Goal: Book appointment/travel/reservation

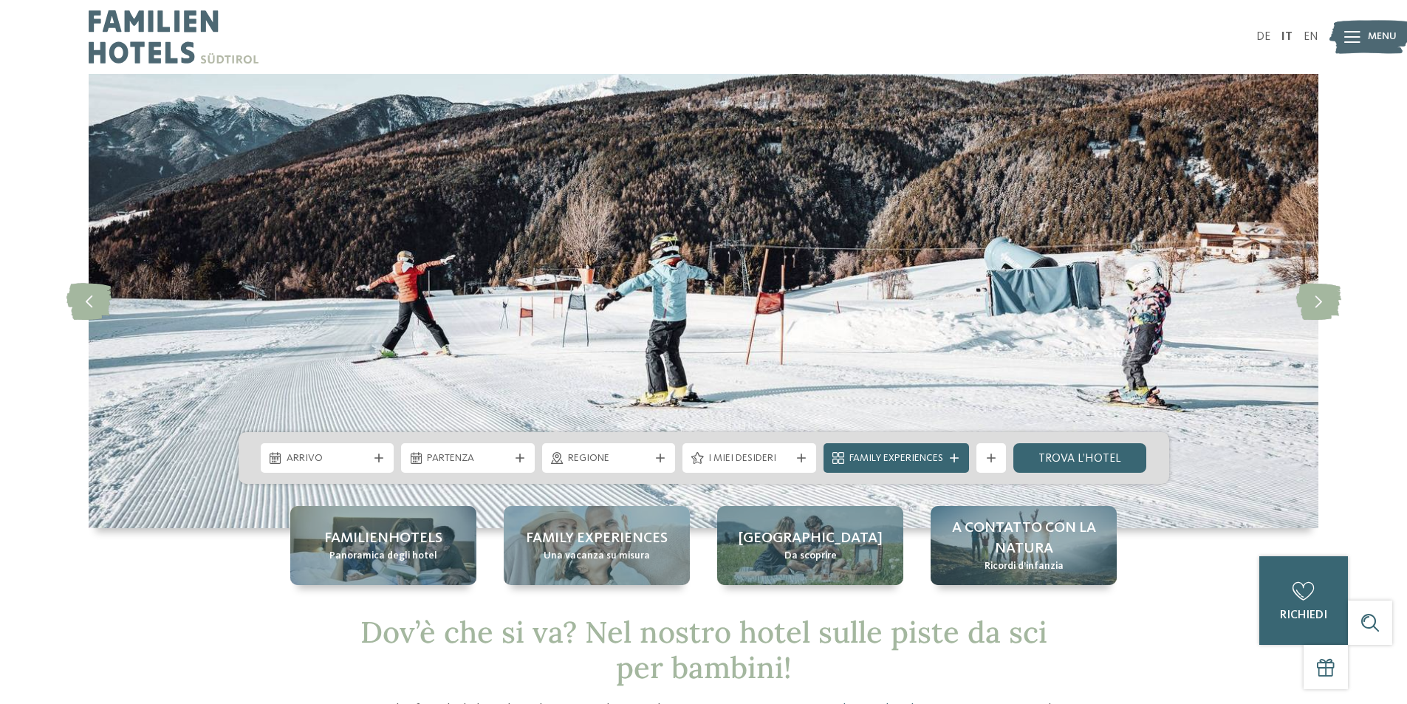
click at [1396, 31] on span "Menu" at bounding box center [1382, 37] width 29 height 15
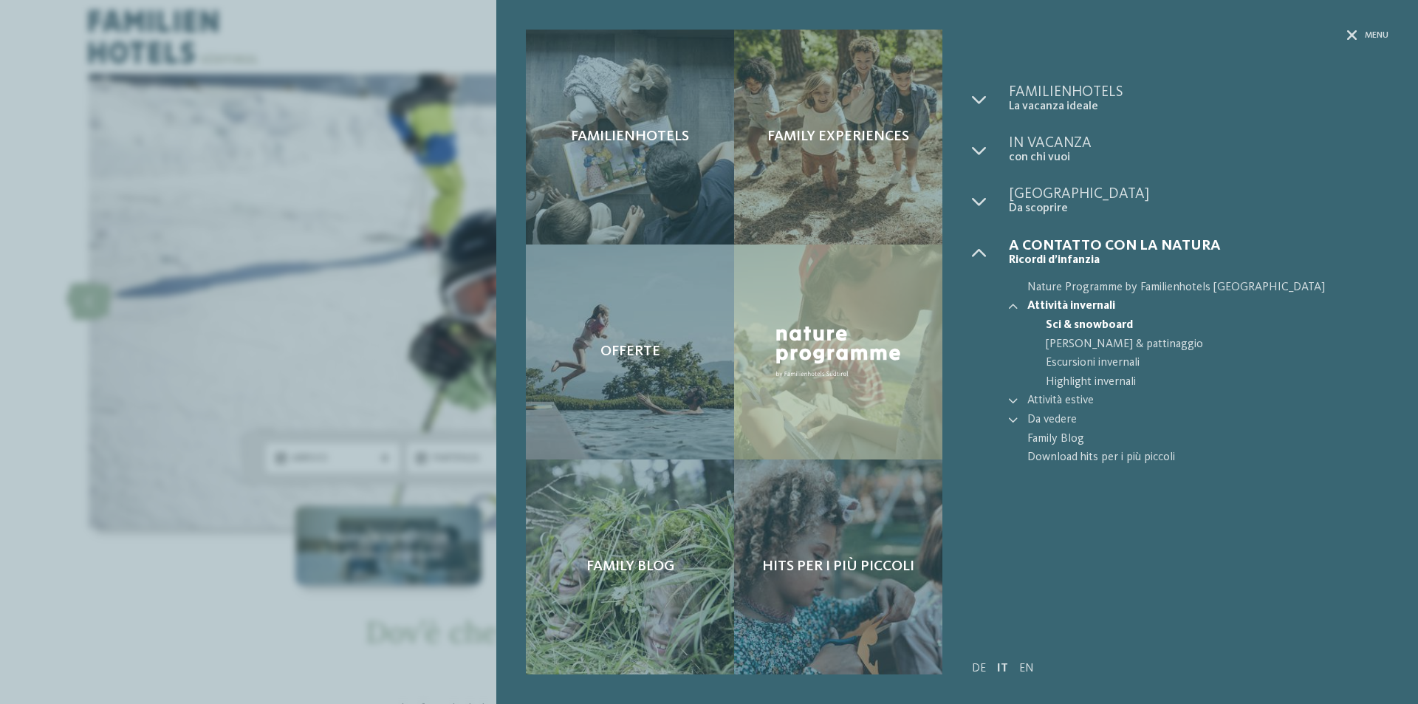
click at [194, 246] on div "Familienhotels Family experiences Offerte" at bounding box center [709, 352] width 1418 height 704
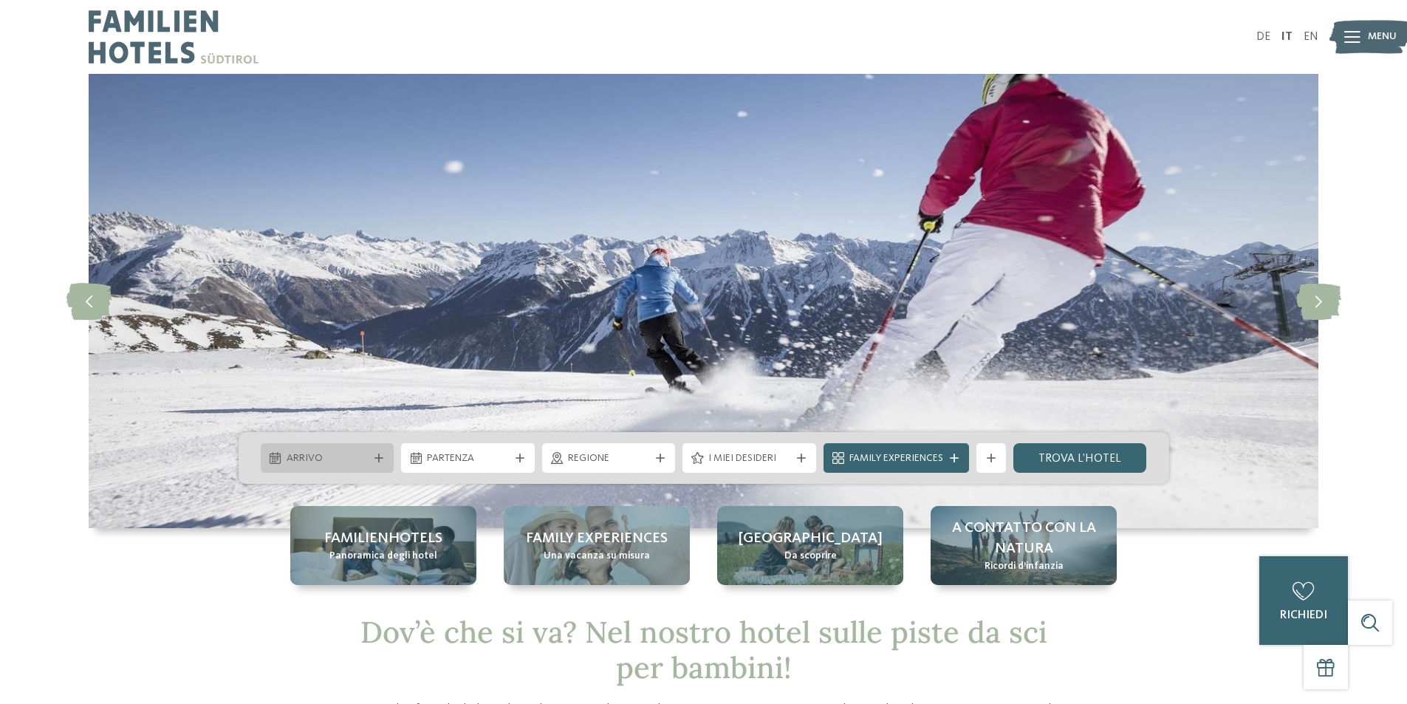
click at [366, 454] on span "Arrivo" at bounding box center [328, 458] width 82 height 15
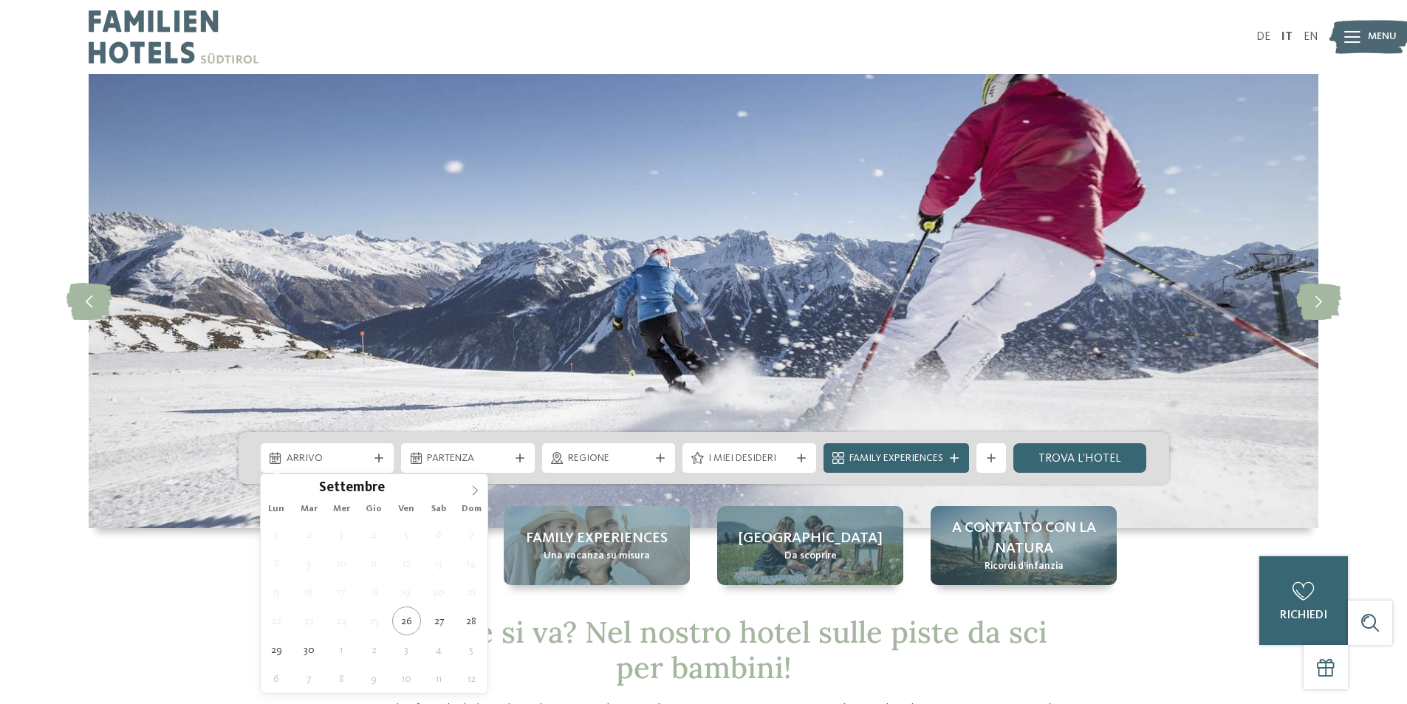
click at [473, 490] on icon at bounding box center [475, 490] width 10 height 10
click at [479, 490] on icon at bounding box center [475, 490] width 10 height 10
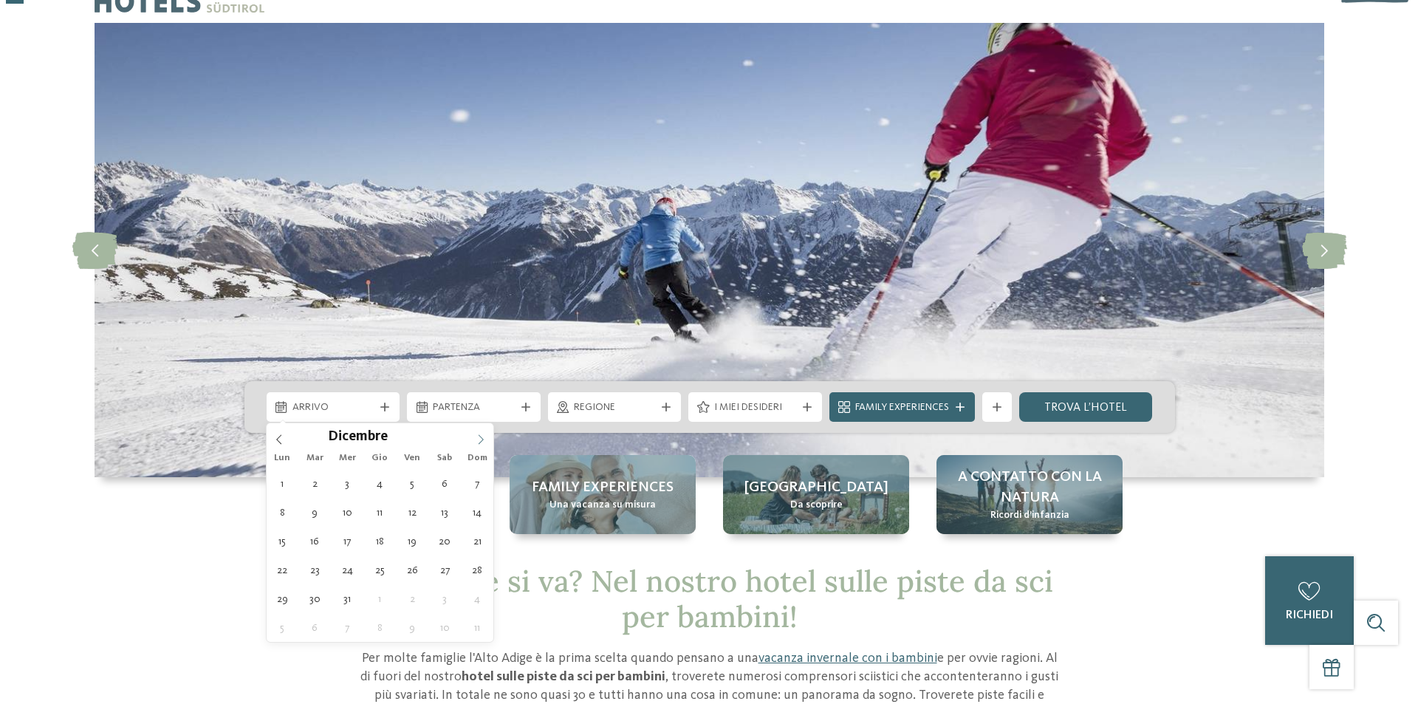
scroll to position [74, 0]
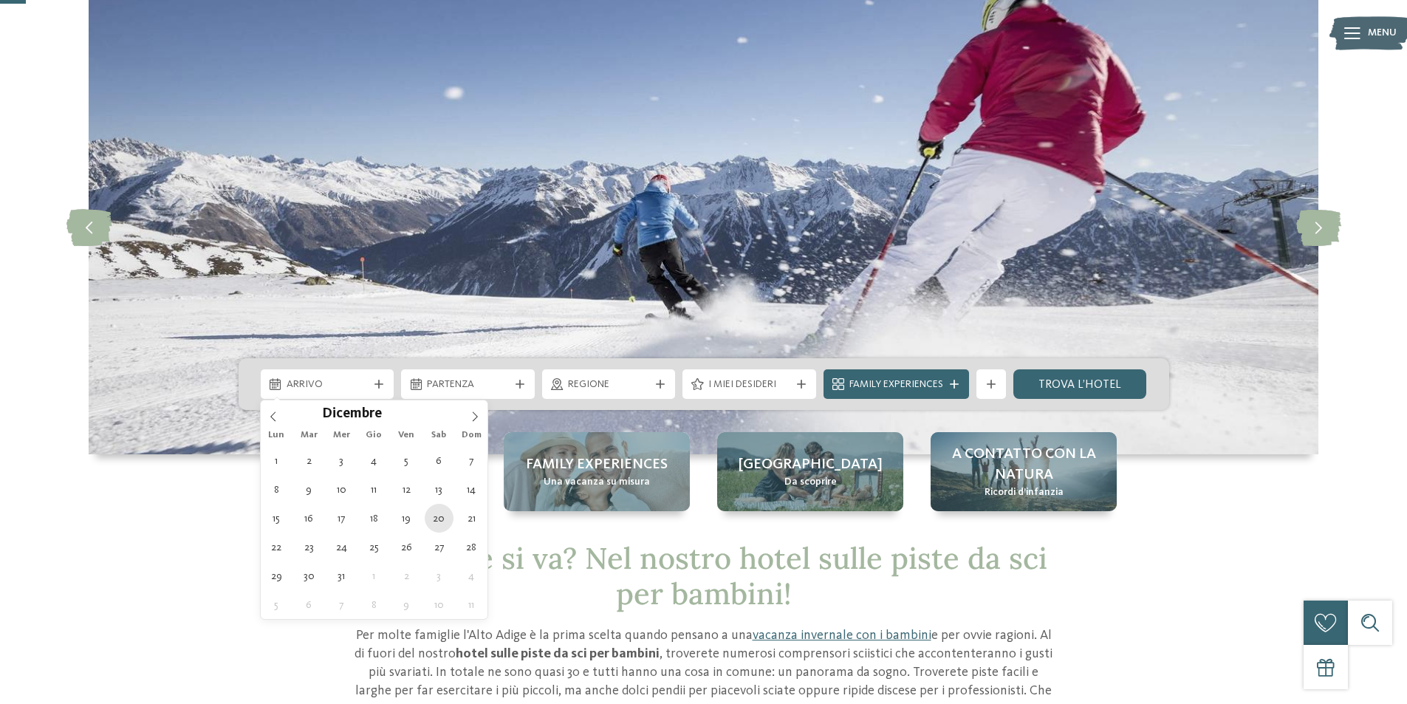
type div "20.12.2025"
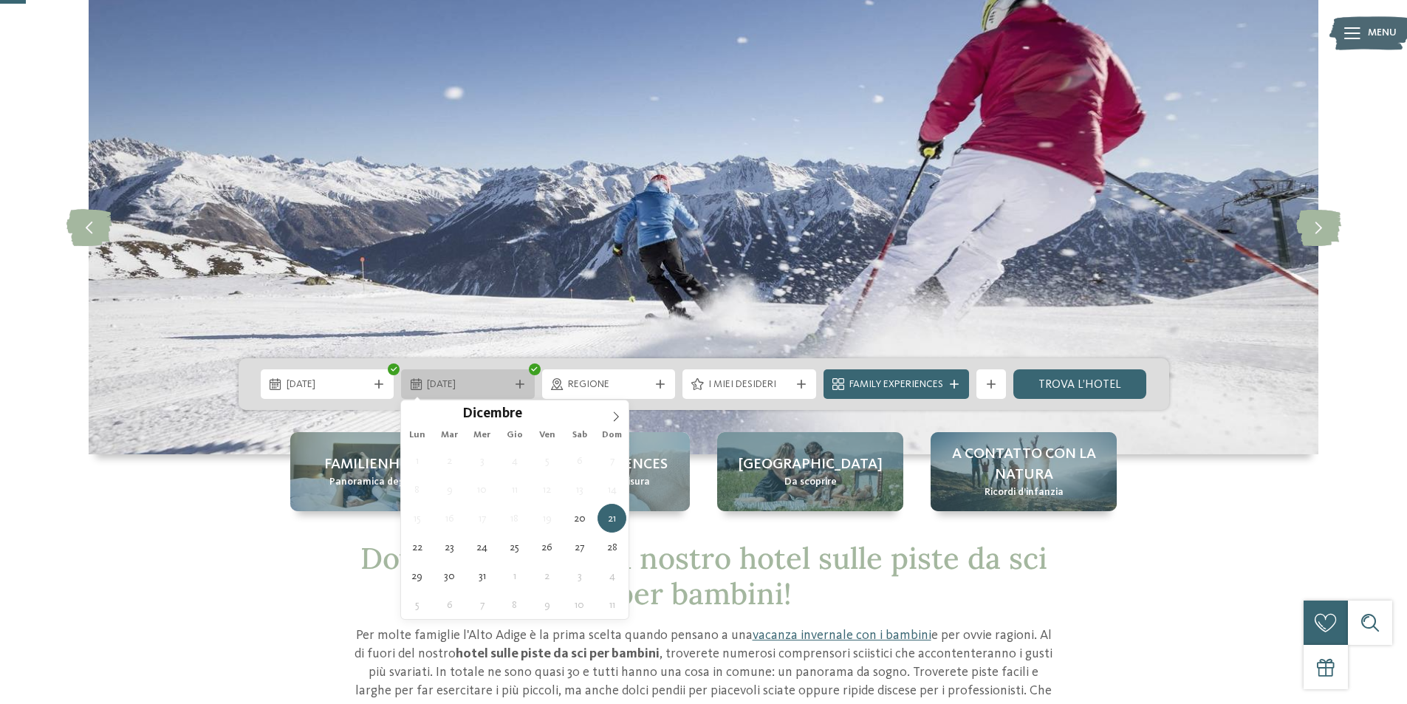
click at [457, 386] on span "21.12.2025" at bounding box center [468, 384] width 82 height 15
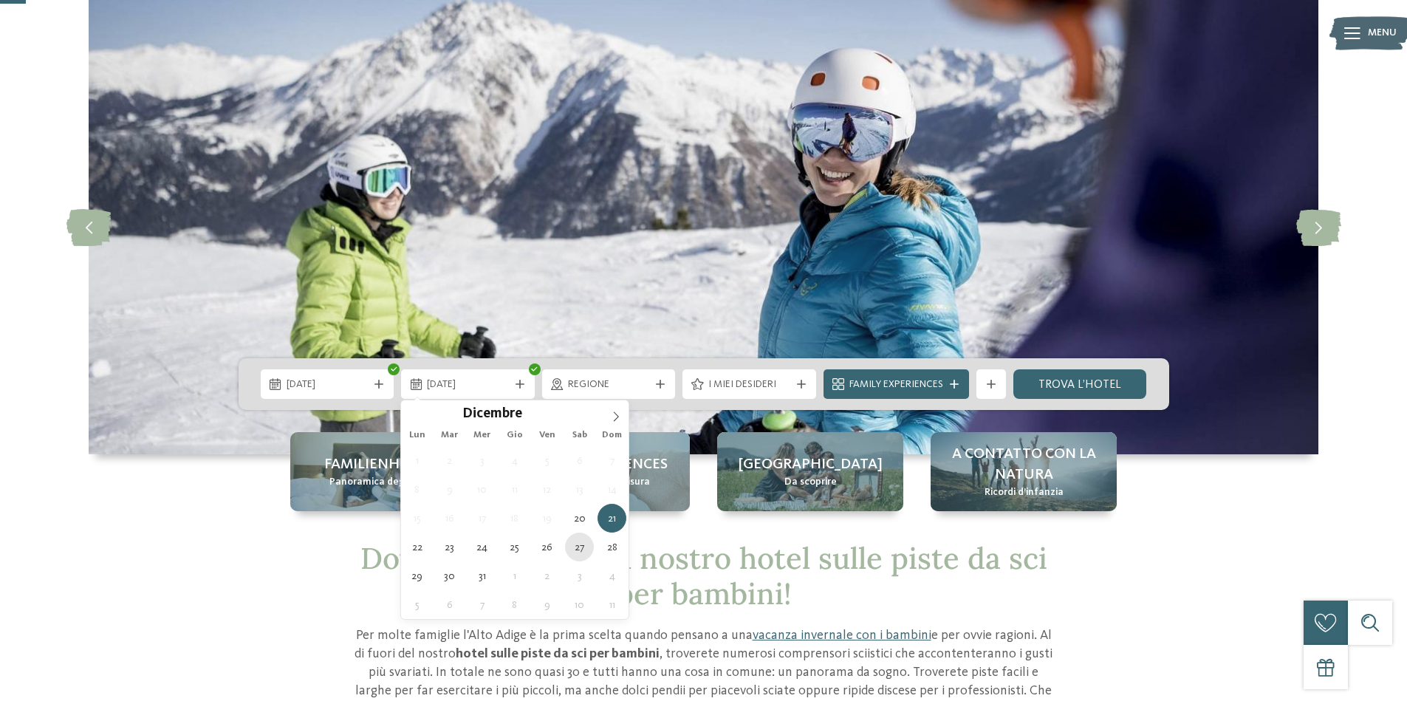
type div "27.12.2025"
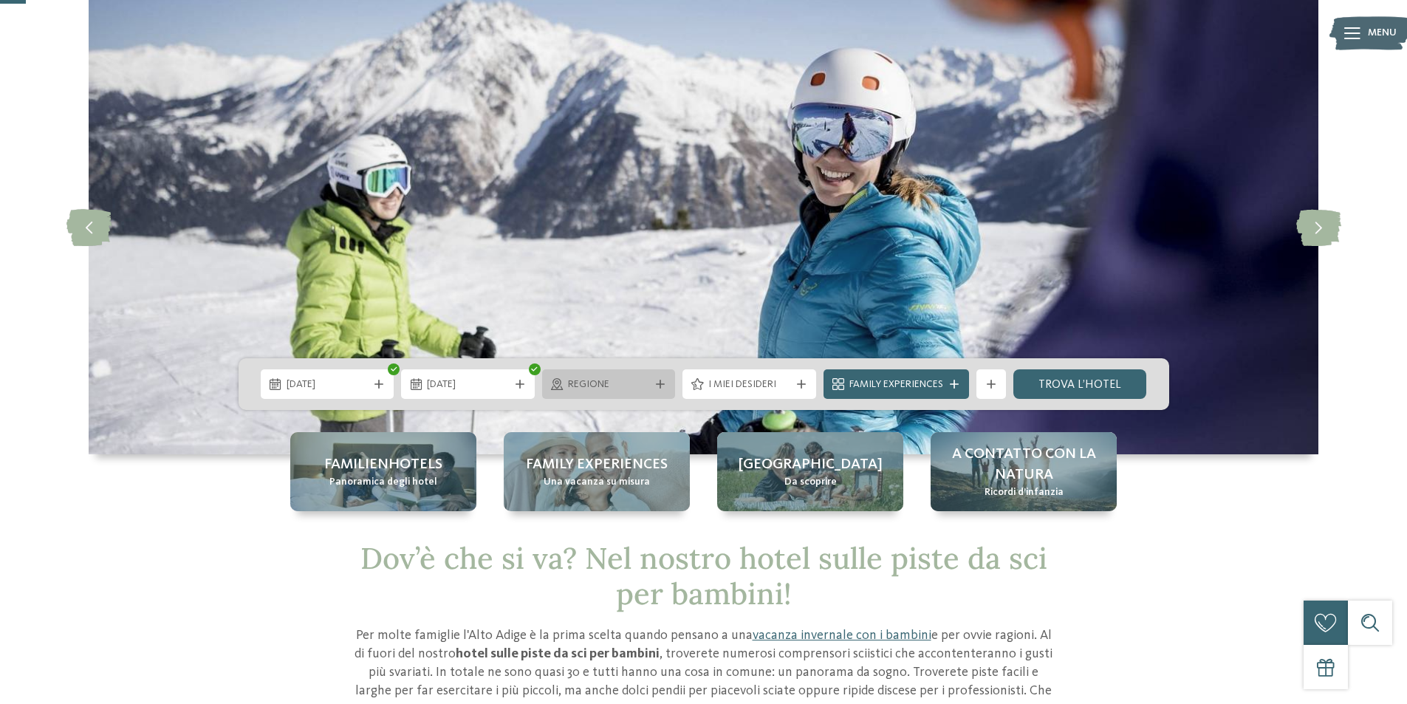
click at [632, 380] on span "Regione" at bounding box center [609, 384] width 82 height 15
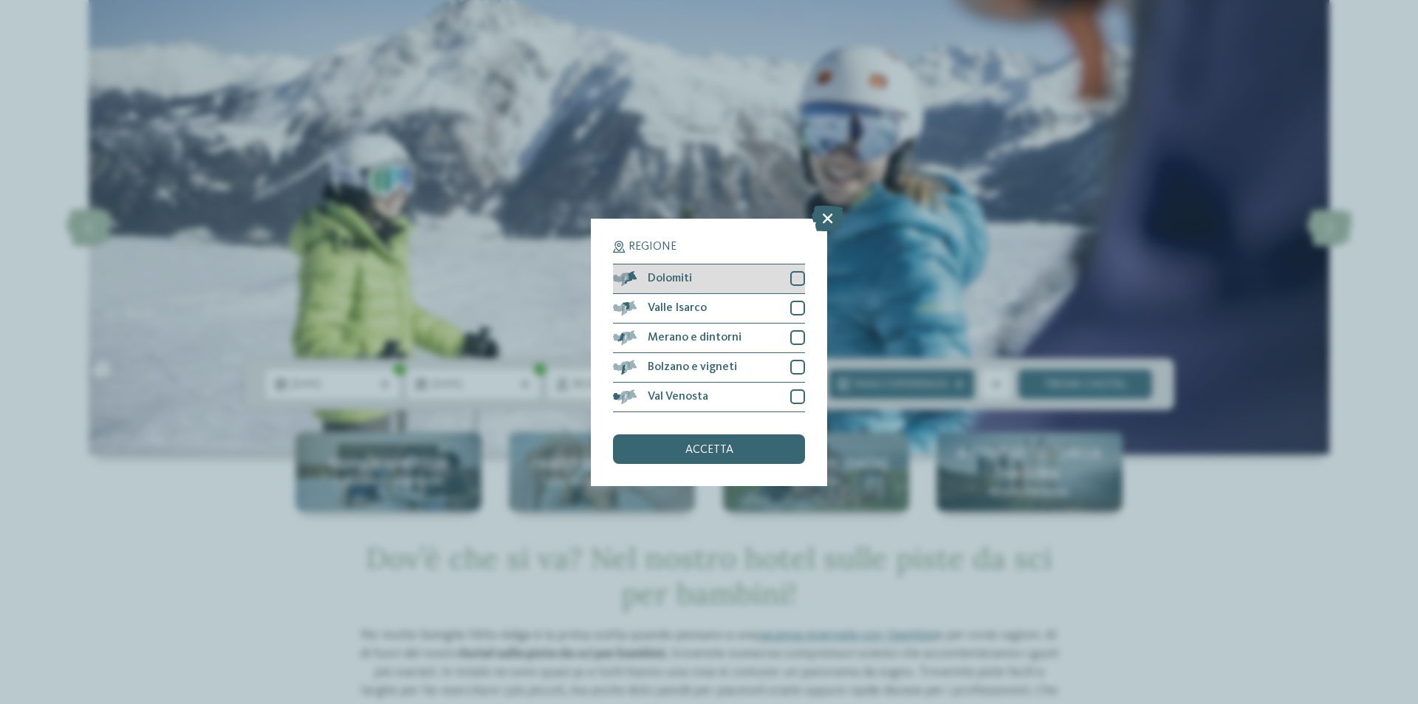
click at [798, 281] on div at bounding box center [797, 278] width 15 height 15
click at [803, 337] on div at bounding box center [797, 337] width 15 height 15
click at [796, 368] on div at bounding box center [797, 367] width 15 height 15
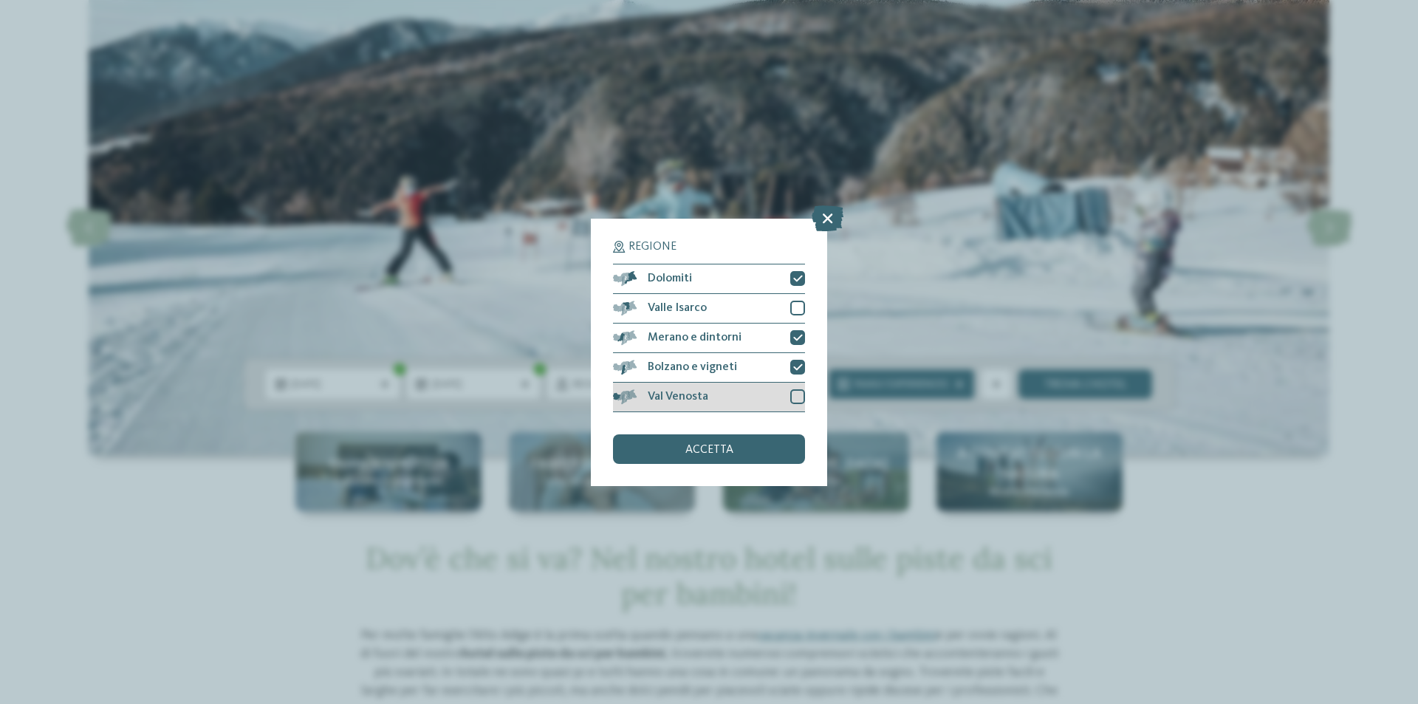
click at [794, 394] on div at bounding box center [797, 396] width 15 height 15
click at [759, 454] on div "accetta" at bounding box center [709, 449] width 192 height 30
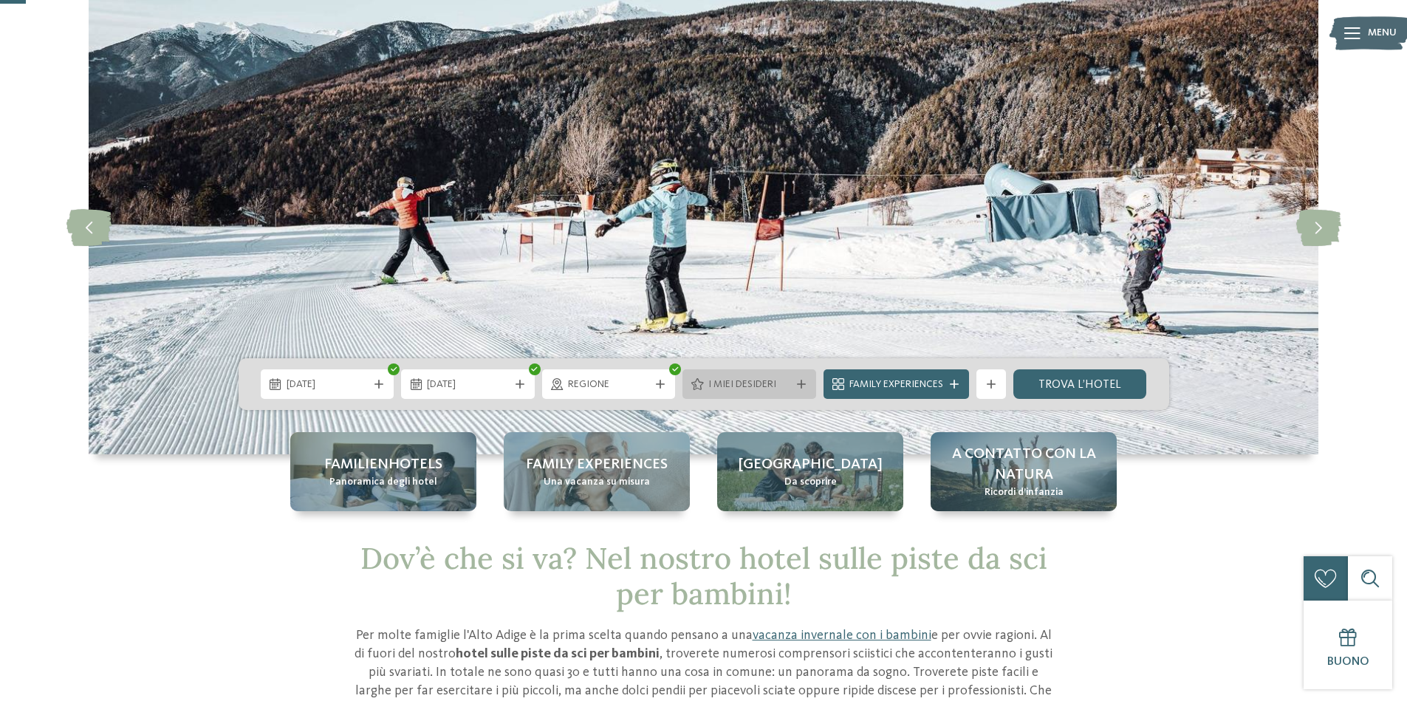
click at [775, 389] on span "I miei desideri" at bounding box center [749, 384] width 82 height 15
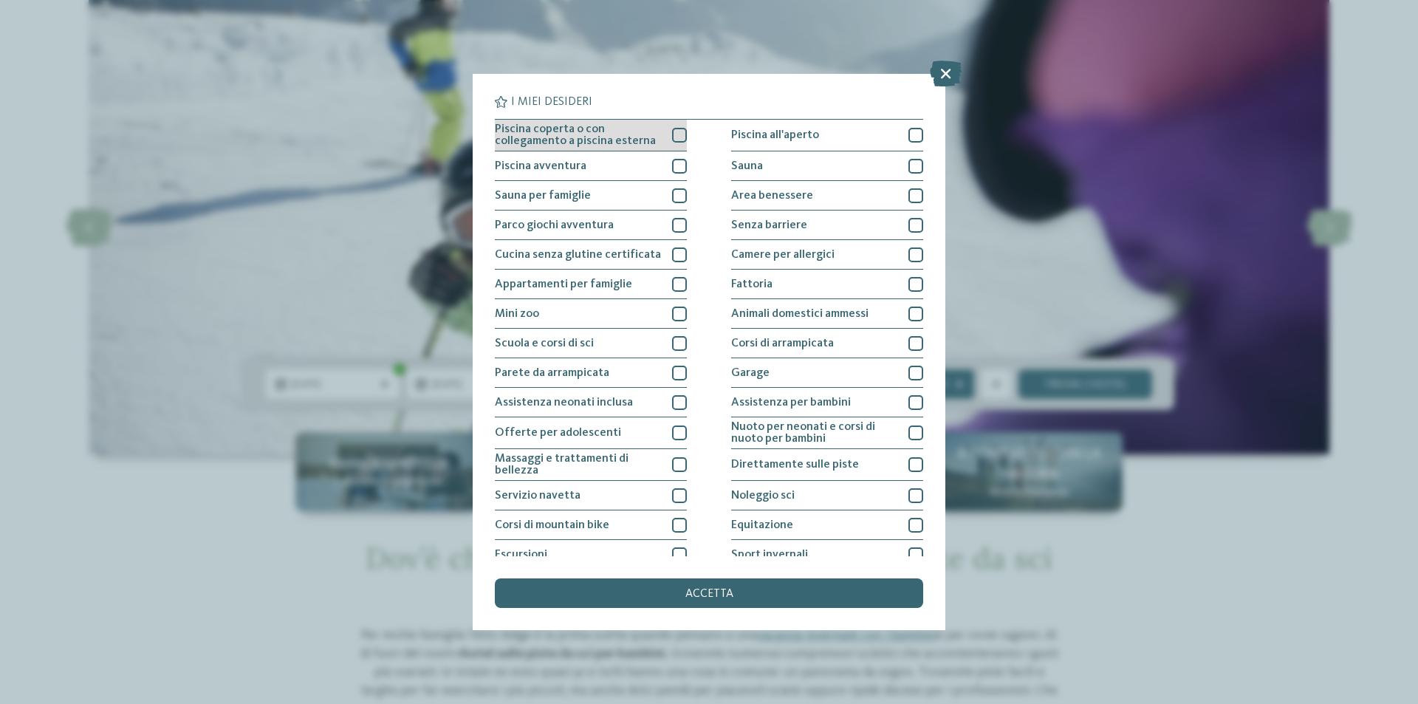
click at [666, 132] on div "Piscina coperta o con collegamento a piscina esterna" at bounding box center [591, 136] width 192 height 32
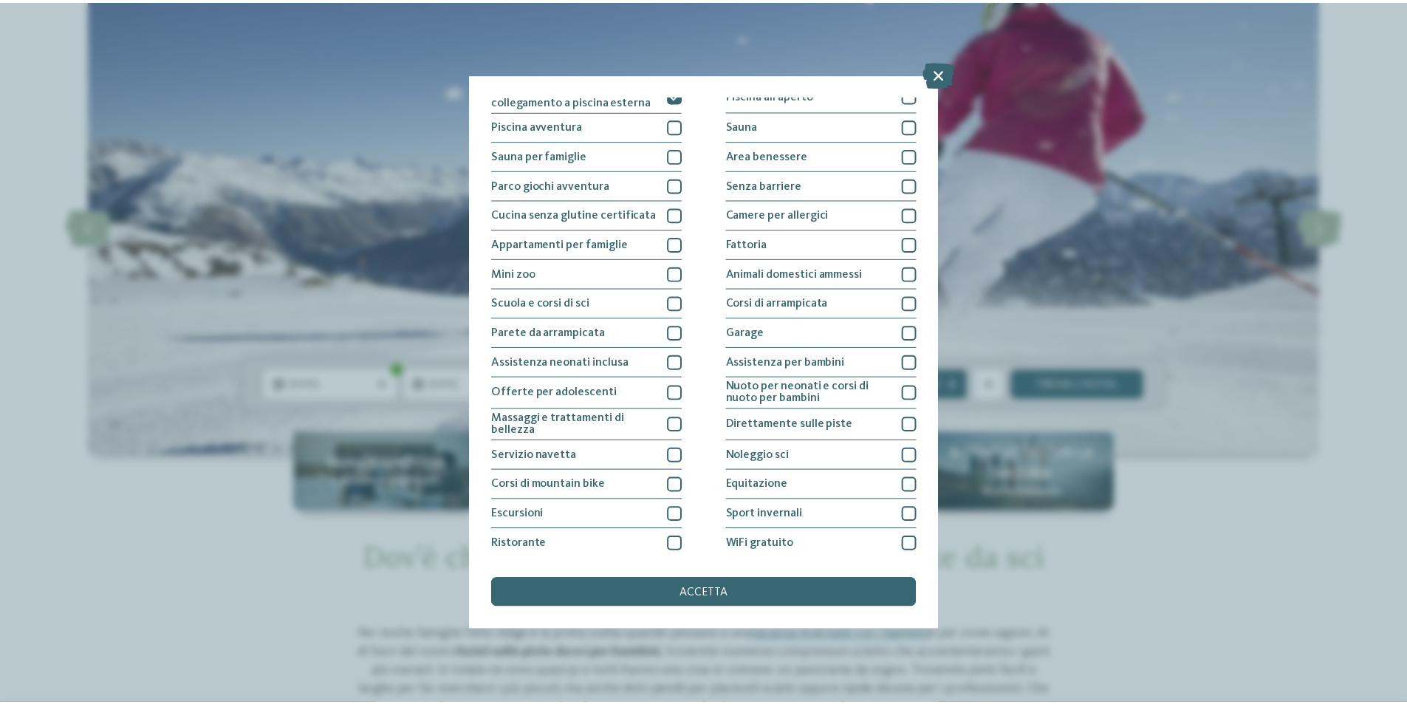
scroll to position [72, 0]
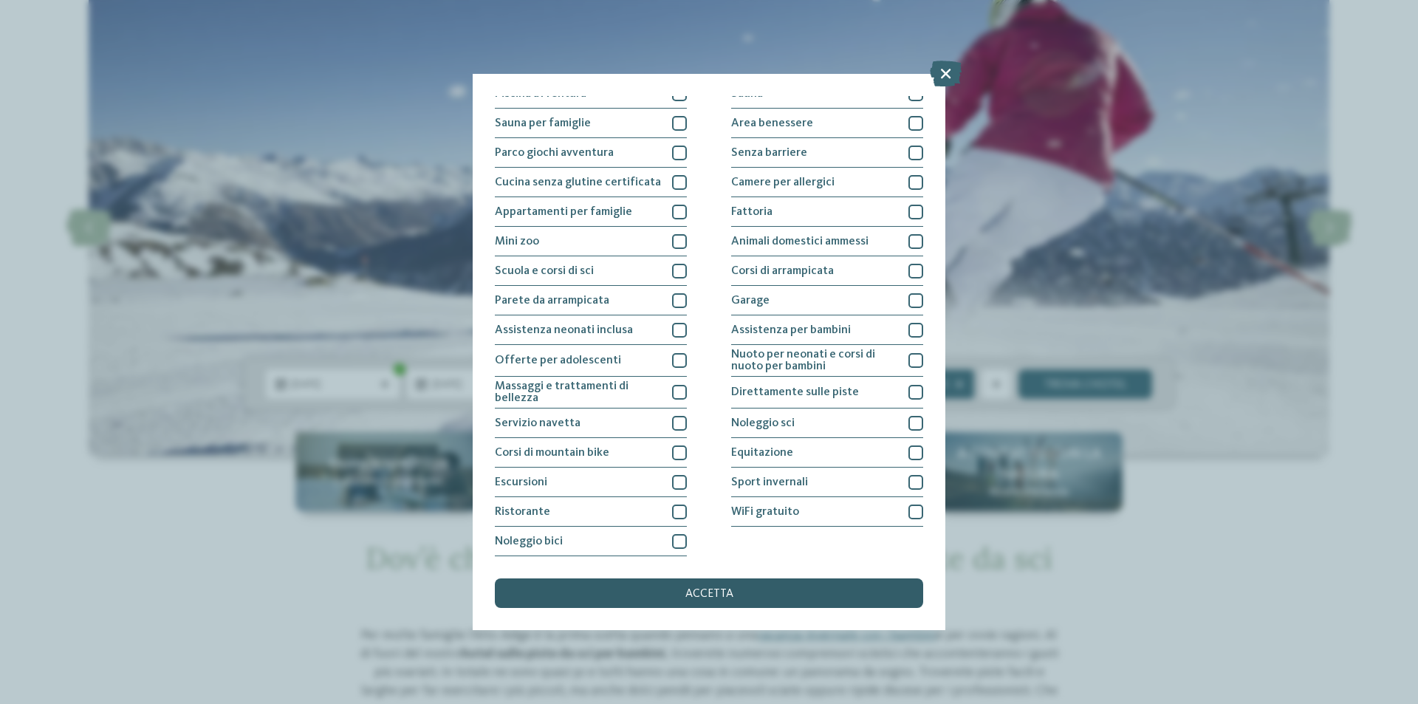
click at [697, 588] on span "accetta" at bounding box center [709, 594] width 48 height 12
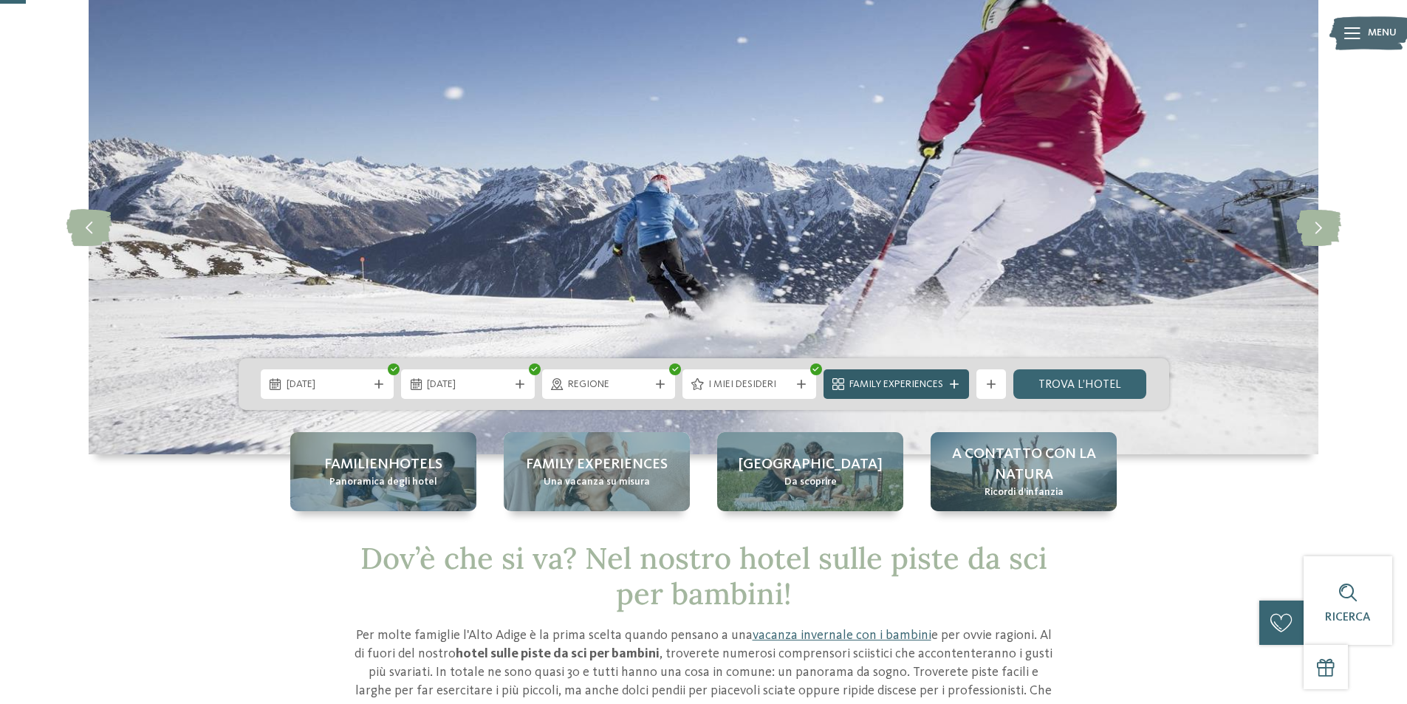
click at [923, 377] on span "Family Experiences" at bounding box center [896, 384] width 94 height 15
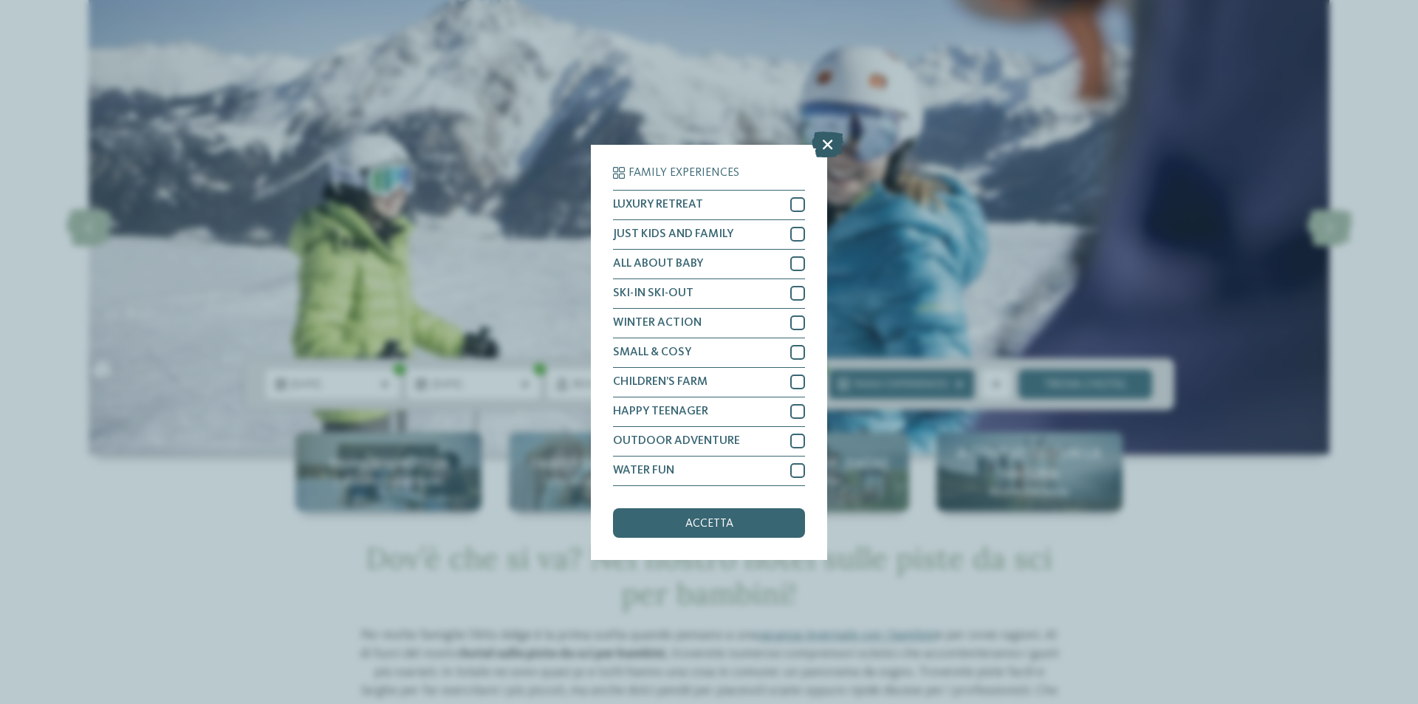
click at [819, 143] on icon at bounding box center [828, 144] width 32 height 26
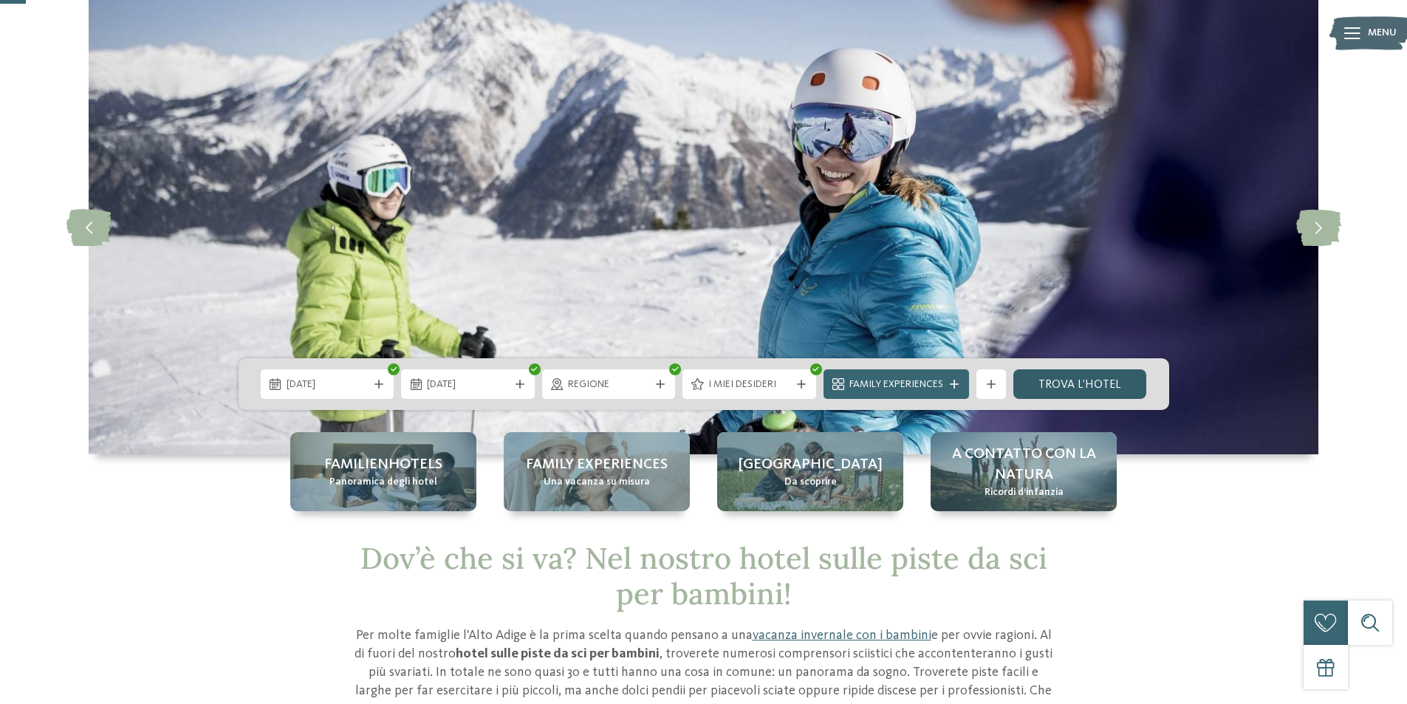
click at [1059, 382] on link "trova l’hotel" at bounding box center [1080, 384] width 134 height 30
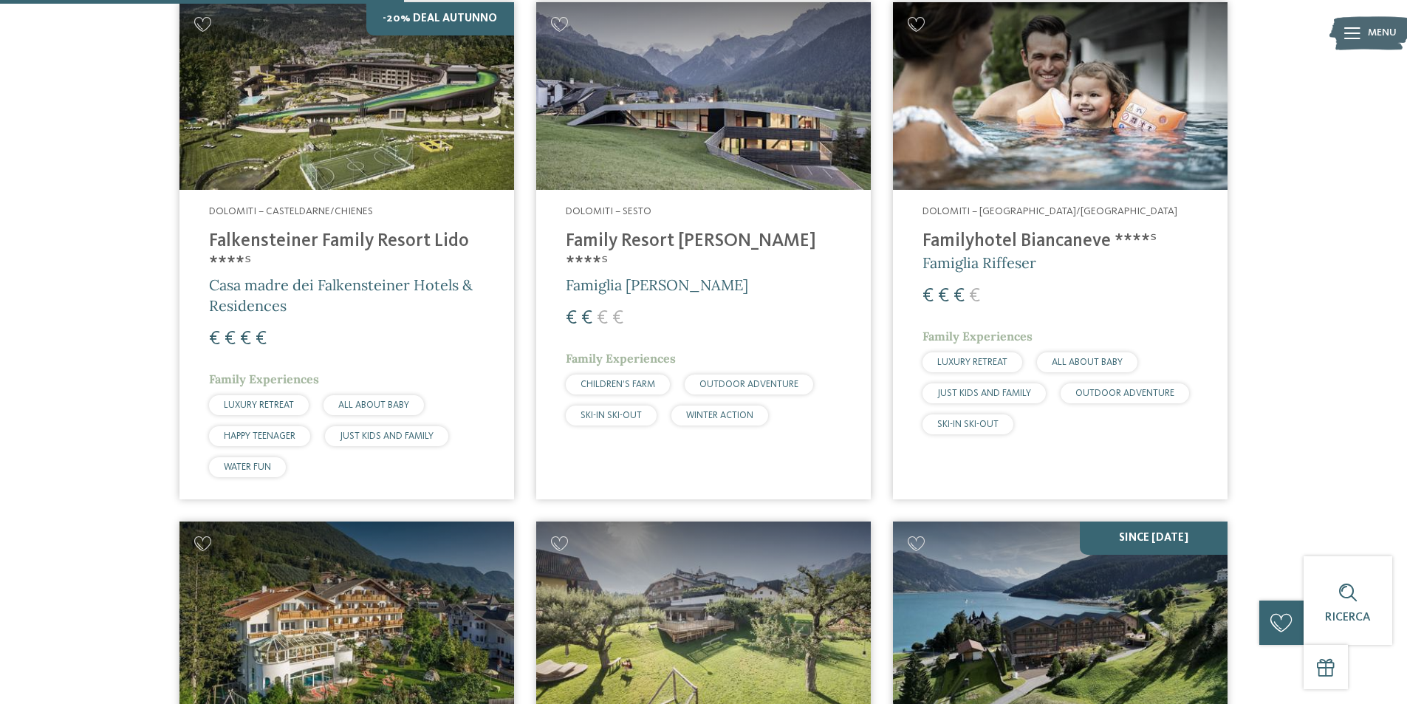
scroll to position [485, 0]
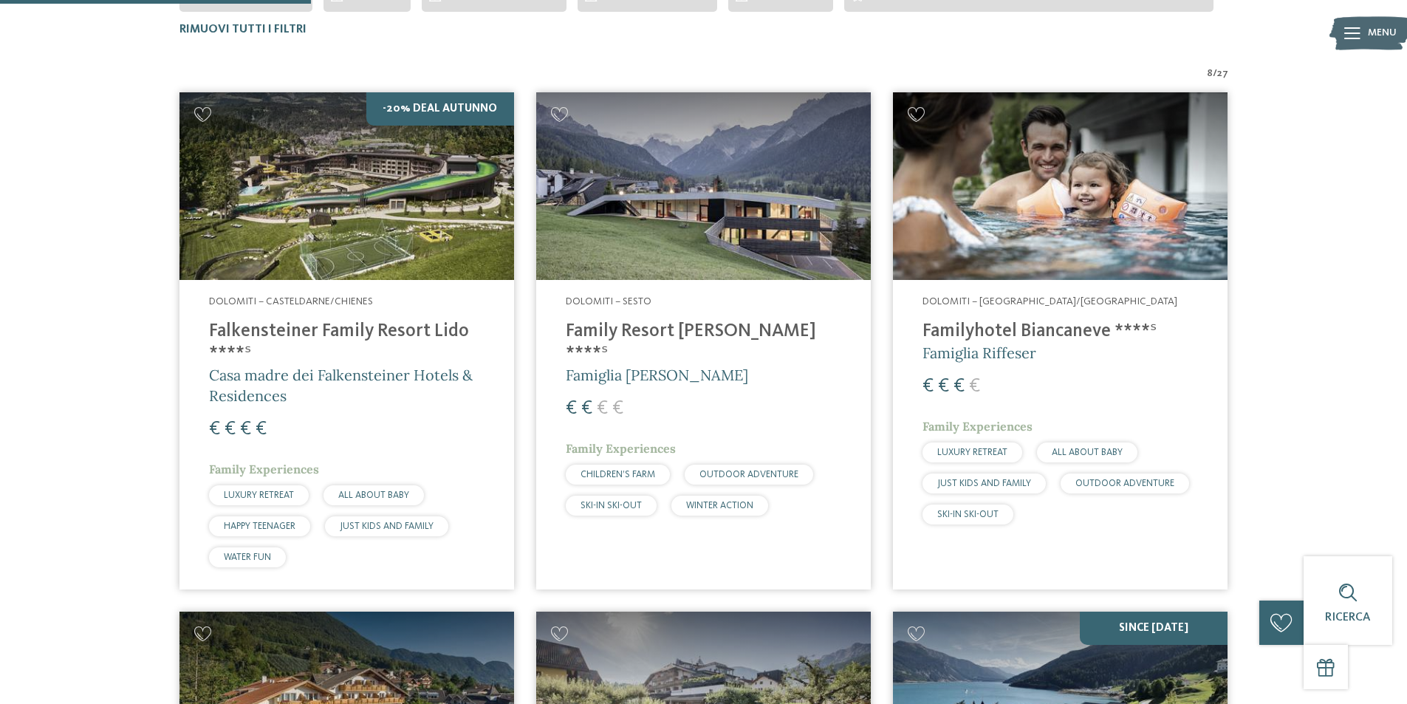
click at [671, 196] on img at bounding box center [703, 186] width 335 height 188
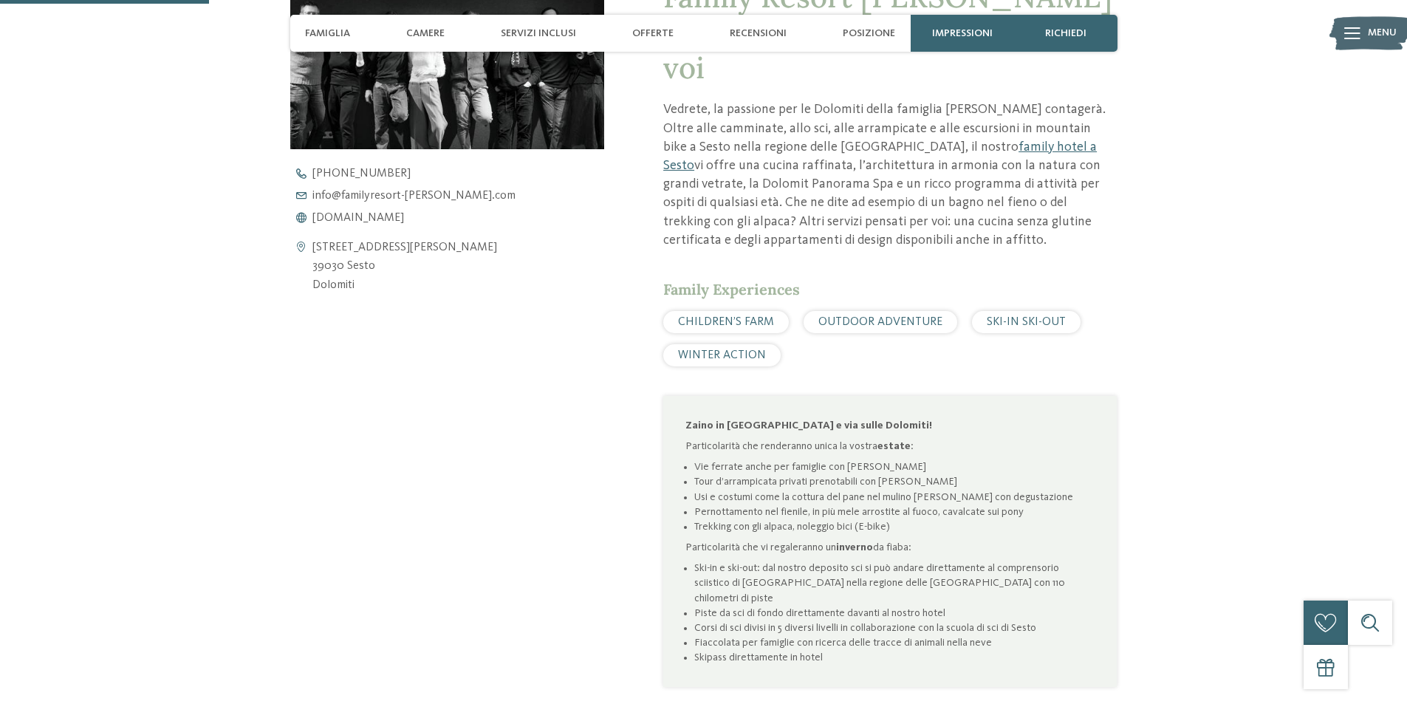
scroll to position [665, 0]
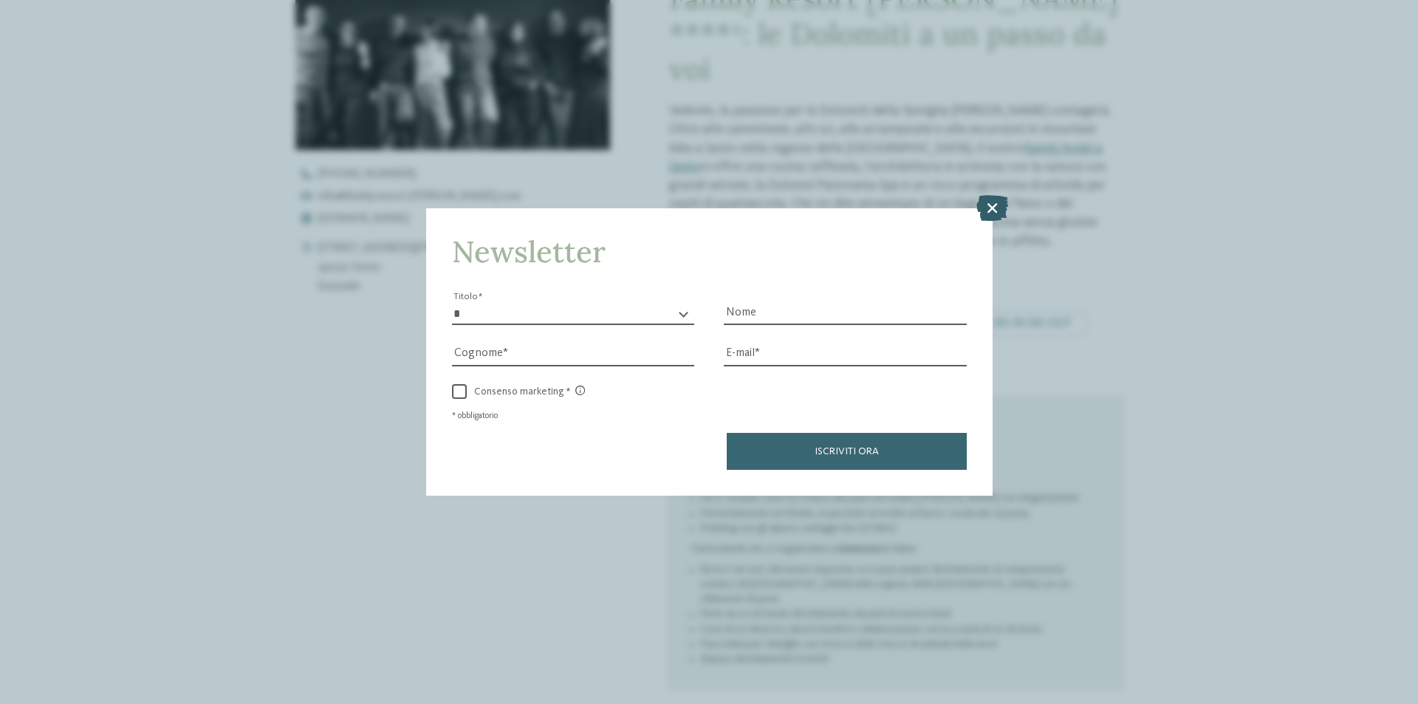
click at [990, 209] on icon at bounding box center [992, 208] width 32 height 26
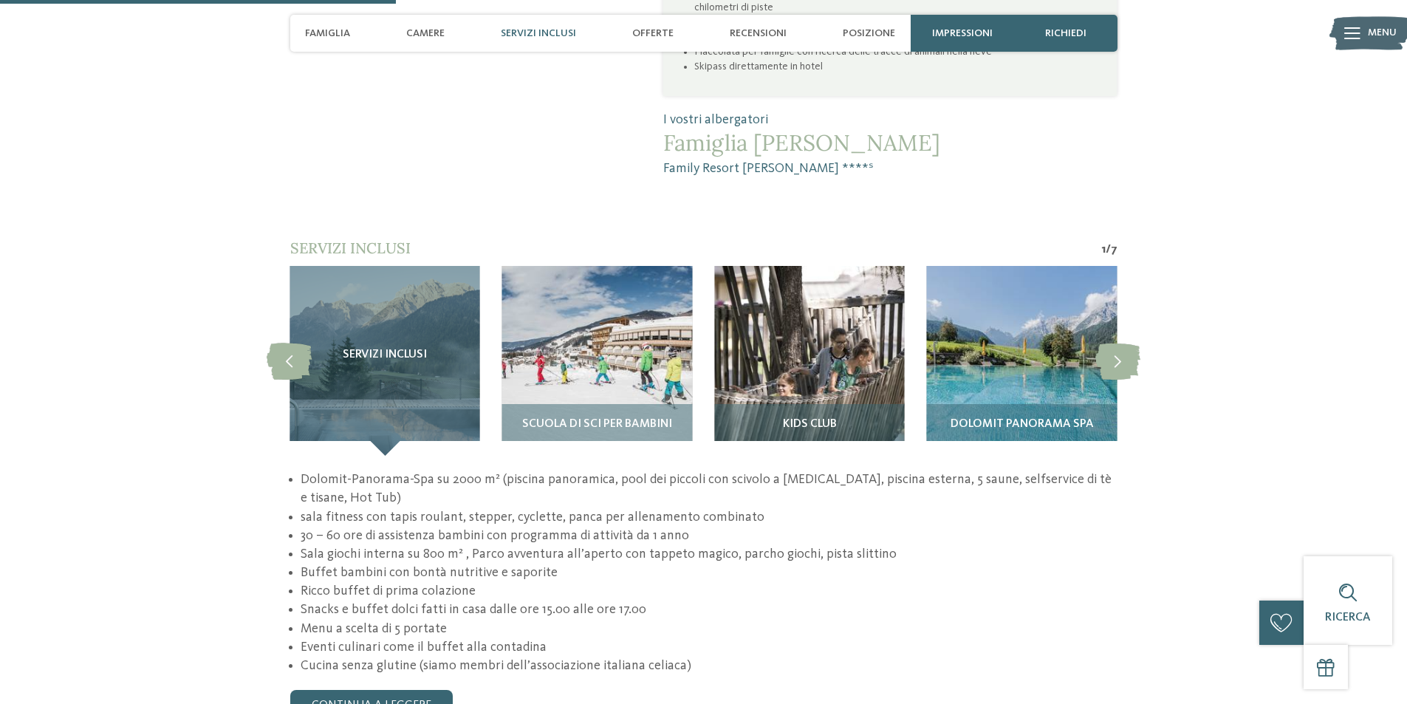
scroll to position [1256, 0]
